Goal: Navigation & Orientation: Find specific page/section

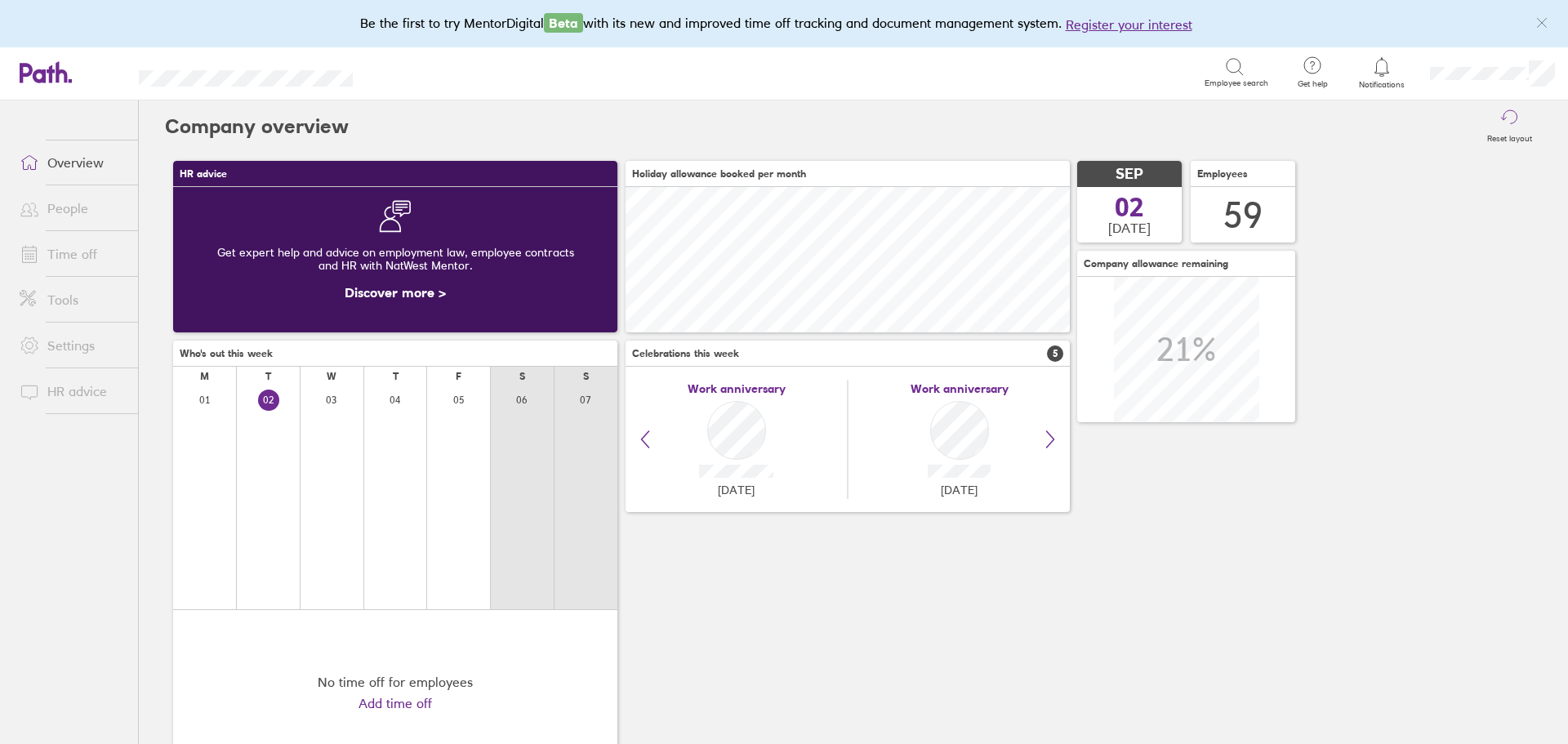
scroll to position [145, 445]
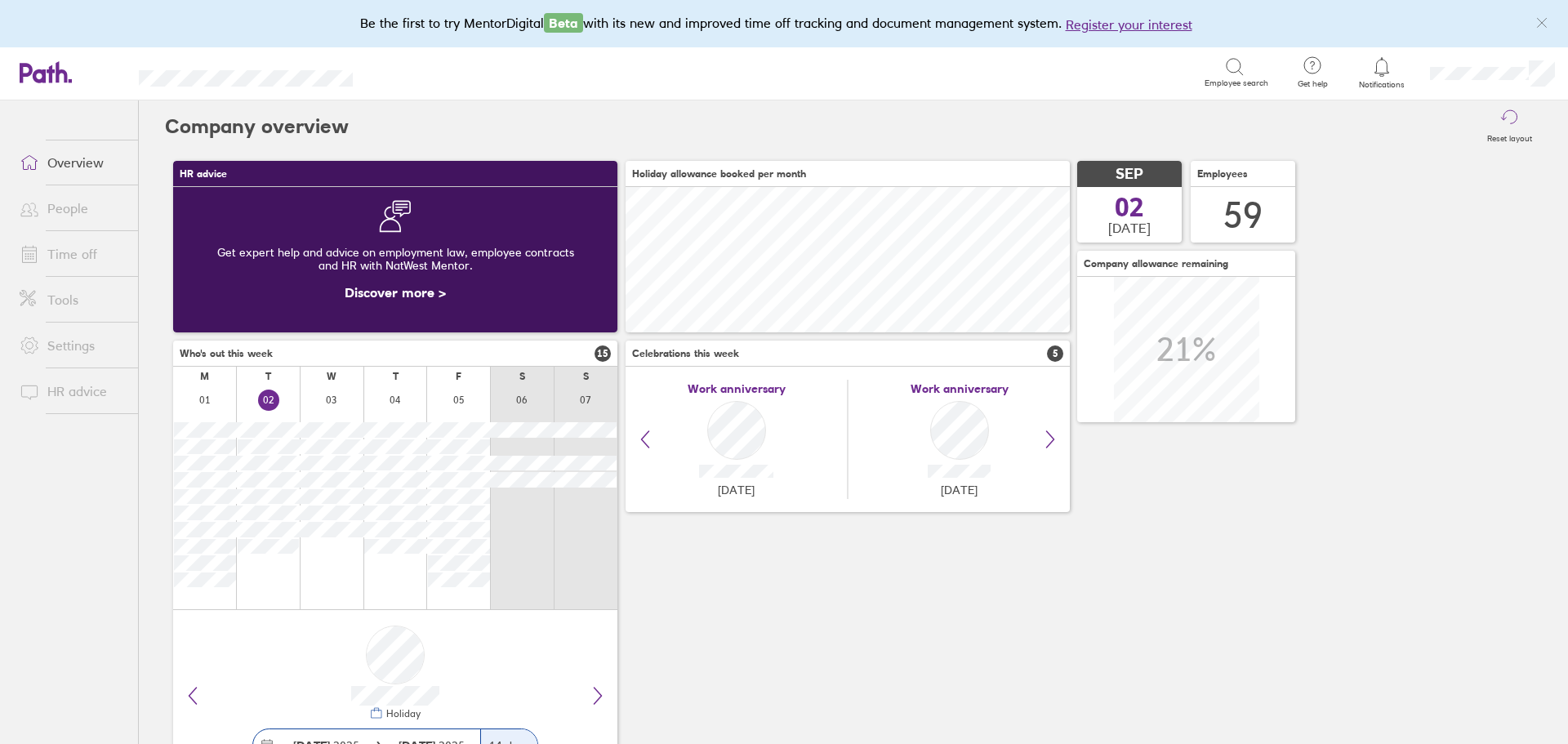
click at [83, 257] on link "Time off" at bounding box center [72, 254] width 131 height 33
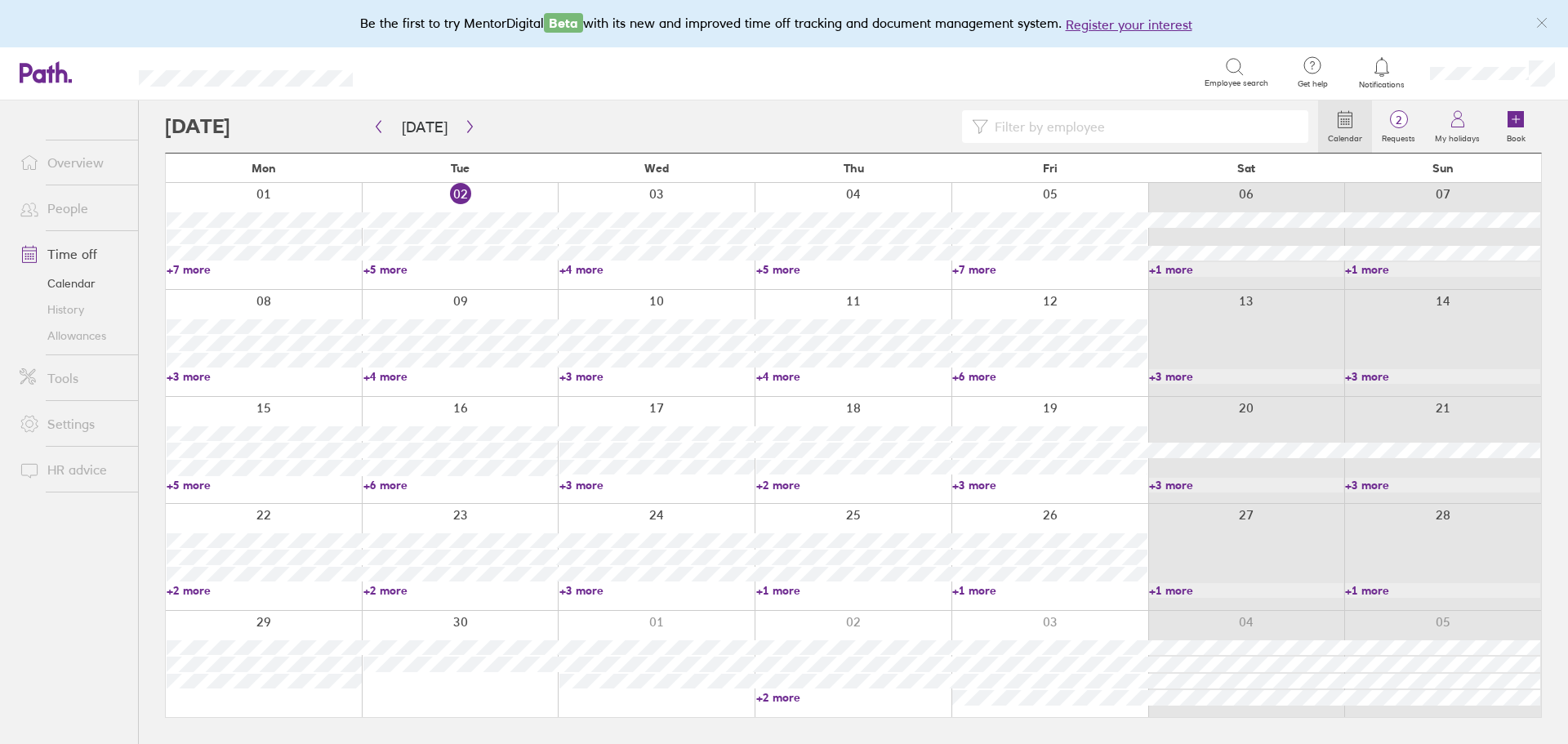
click at [179, 483] on link "+5 more" at bounding box center [263, 485] width 195 height 15
click at [196, 373] on link "+3 more" at bounding box center [263, 376] width 195 height 15
click at [185, 376] on link "+3 more" at bounding box center [263, 376] width 195 height 15
click at [78, 586] on ul "Overview People Time off Calendar History Allowances Tools Settings HR advice" at bounding box center [69, 395] width 138 height 590
click at [571, 271] on link "+4 more" at bounding box center [657, 269] width 195 height 15
